Goal: Information Seeking & Learning: Find specific page/section

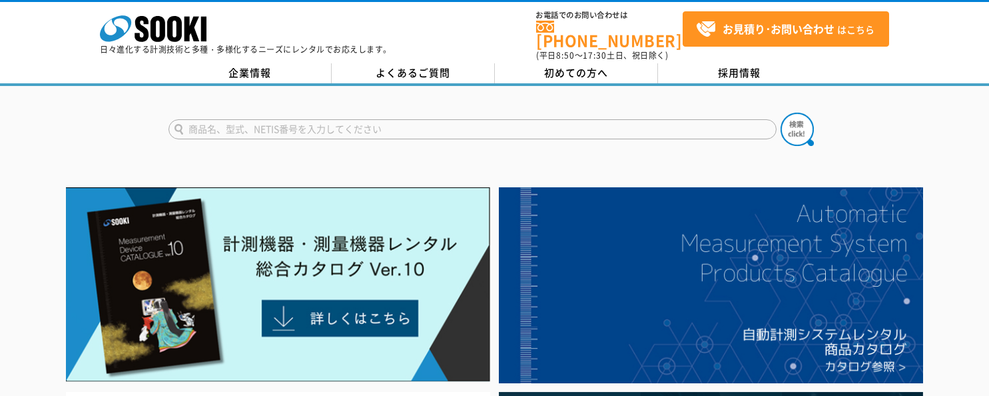
click at [337, 122] on input "text" at bounding box center [472, 129] width 608 height 20
type input "含水計"
click at [780, 113] on button at bounding box center [796, 129] width 33 height 33
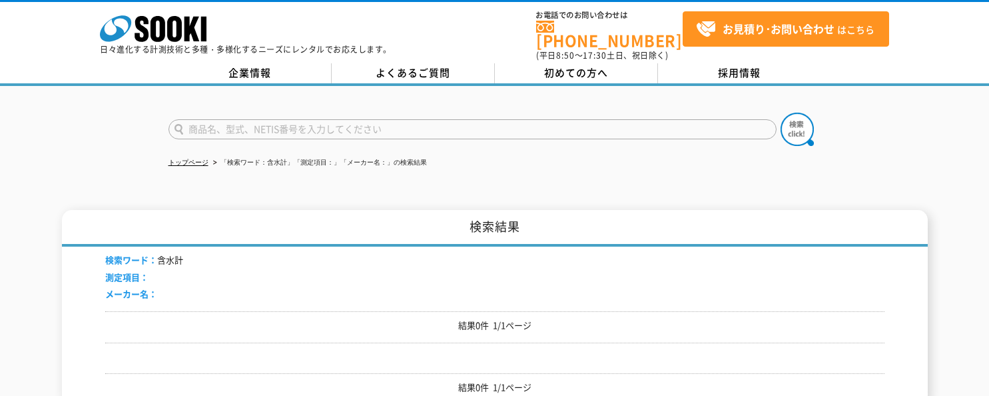
click at [240, 121] on input "text" at bounding box center [472, 129] width 608 height 20
type input "MT-700"
click at [808, 121] on img at bounding box center [796, 129] width 33 height 33
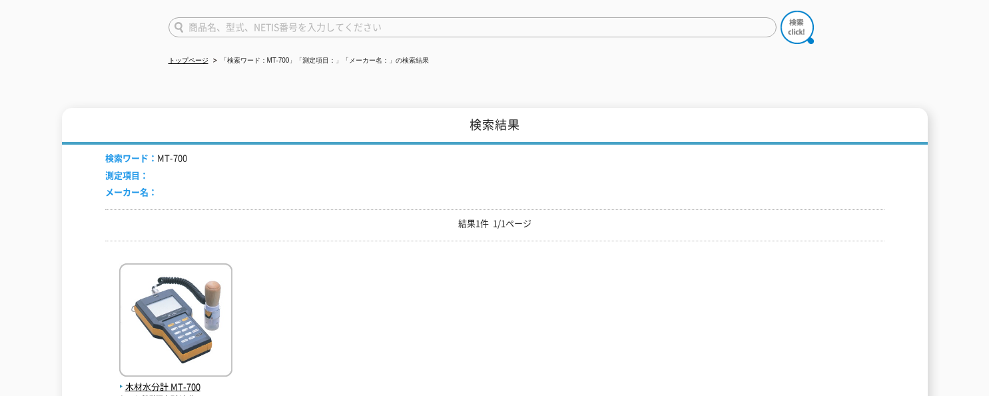
scroll to position [133, 0]
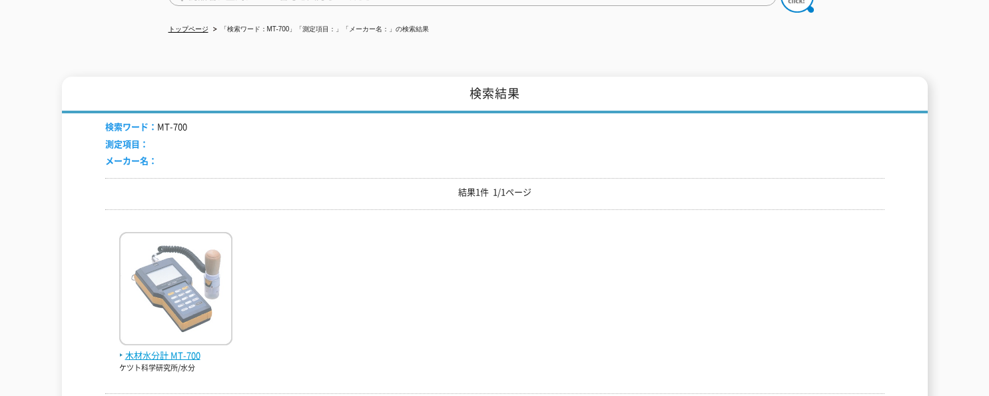
click at [164, 350] on span "木材水分計 MT-700" at bounding box center [175, 355] width 113 height 14
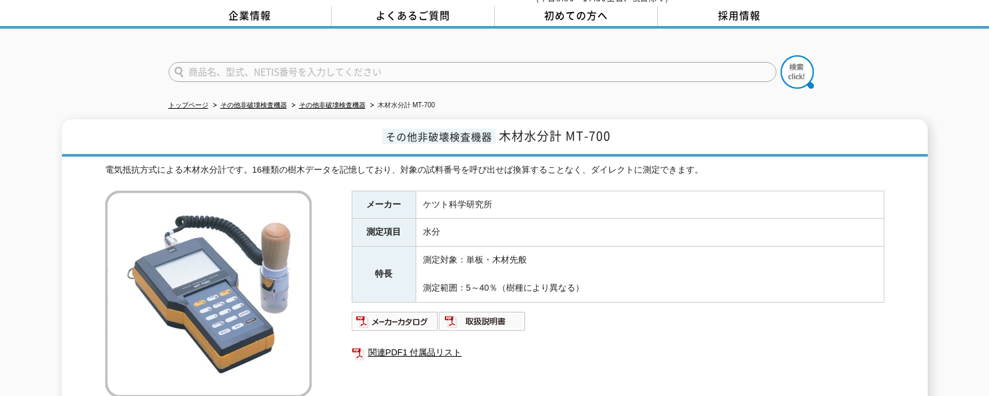
scroll to position [133, 0]
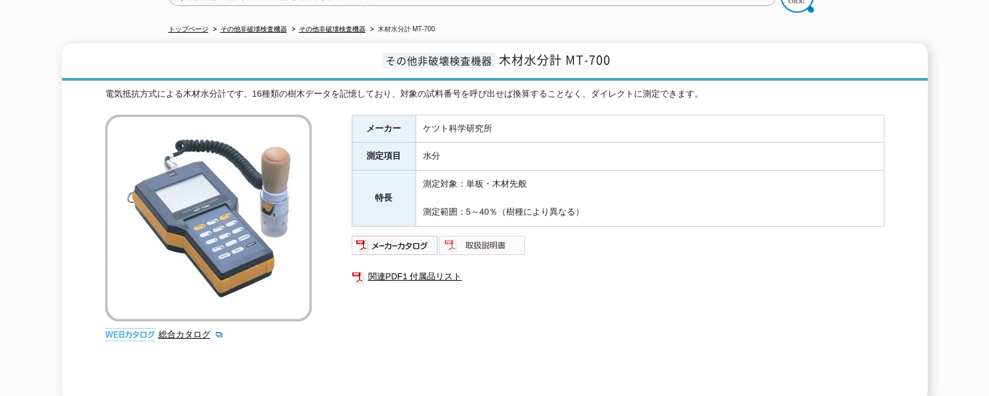
click at [493, 234] on img at bounding box center [482, 244] width 87 height 21
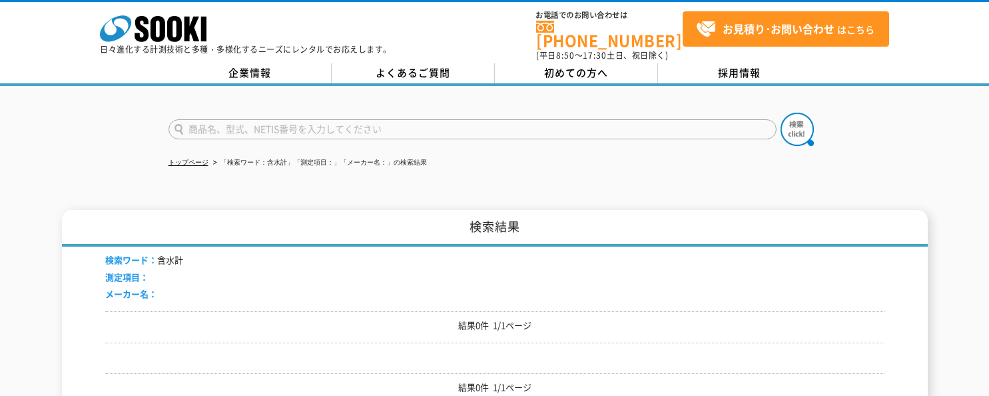
click at [231, 119] on input "text" at bounding box center [472, 129] width 608 height 20
type input "BD-2100"
click at [780, 113] on button at bounding box center [796, 129] width 33 height 33
